Goal: Consume media (video, audio): Watch videos, listen to music or podcasts

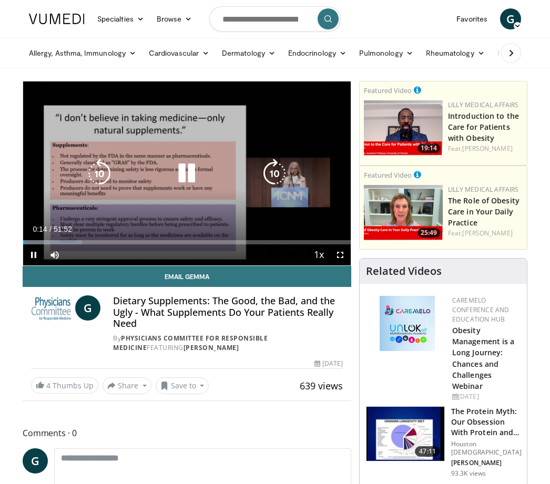
click at [319, 230] on div "Current Time 0:14 / Duration 51:52" at bounding box center [187, 229] width 328 height 9
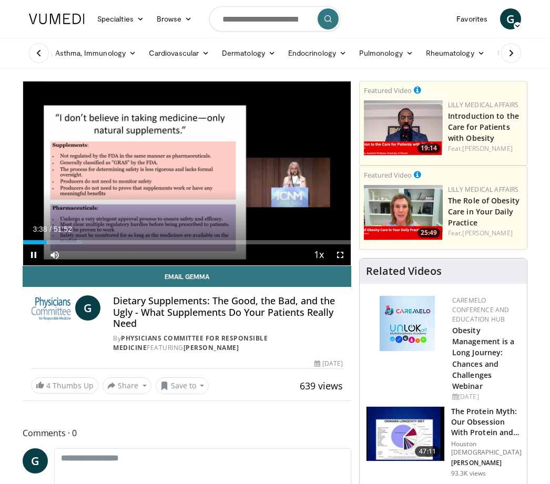
click at [266, 222] on div "10 seconds Tap to unmute" at bounding box center [187, 173] width 328 height 184
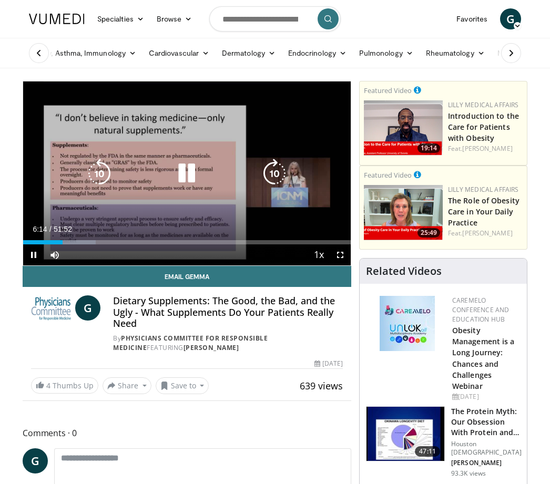
click at [63, 244] on div "Progress Bar" at bounding box center [59, 242] width 73 height 4
click at [81, 244] on div "Progress Bar" at bounding box center [93, 242] width 70 height 4
click at [103, 244] on div "Progress Bar" at bounding box center [108, 242] width 70 height 4
click at [124, 244] on div "Progress Bar" at bounding box center [134, 242] width 70 height 4
click at [166, 241] on div "Progress Bar" at bounding box center [152, 242] width 72 height 4
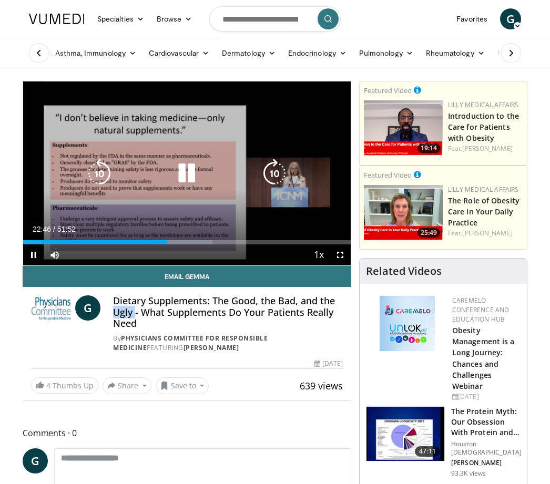
click at [180, 242] on div "Progress Bar" at bounding box center [176, 242] width 71 height 4
click at [198, 243] on div "Progress Bar" at bounding box center [213, 242] width 73 height 4
click at [221, 244] on div "Progress Bar" at bounding box center [230, 242] width 71 height 4
click at [238, 242] on div "Progress Bar" at bounding box center [251, 242] width 70 height 4
click at [257, 243] on div "Progress Bar" at bounding box center [271, 242] width 73 height 4
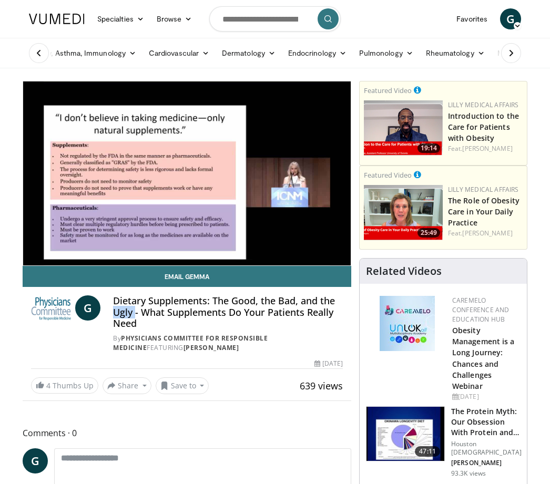
click at [254, 268] on link "Email Gemma" at bounding box center [187, 276] width 329 height 21
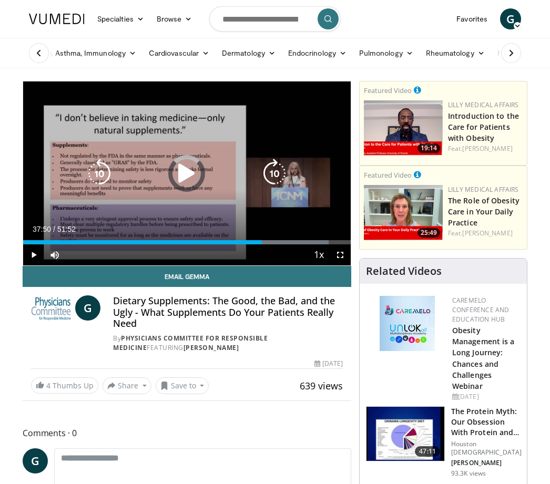
click at [281, 241] on div "Progress Bar" at bounding box center [291, 242] width 74 height 4
click at [303, 244] on div "Progress Bar" at bounding box center [314, 242] width 72 height 4
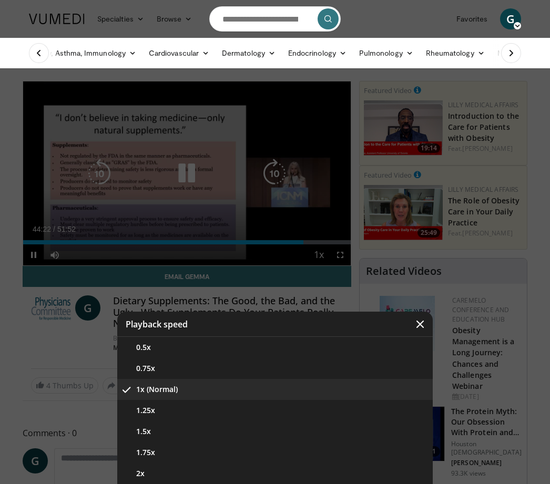
click at [425, 332] on button "Video Player" at bounding box center [419, 324] width 25 height 25
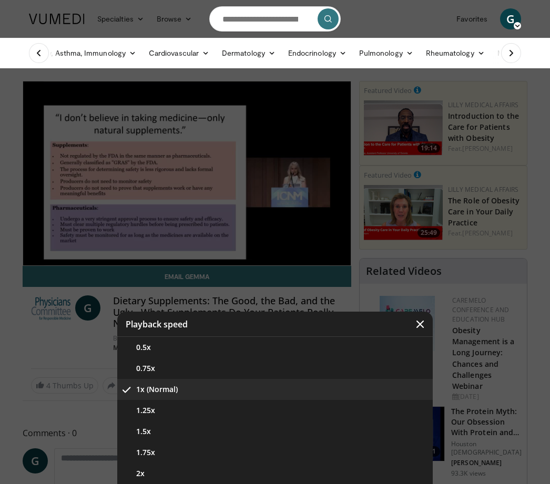
click at [423, 330] on button "Video Player" at bounding box center [419, 324] width 25 height 25
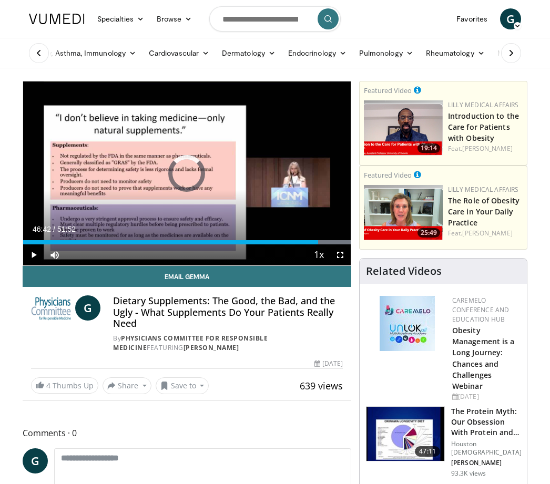
click at [318, 240] on div "Progress Bar" at bounding box center [314, 242] width 73 height 4
